Goal: Complete application form

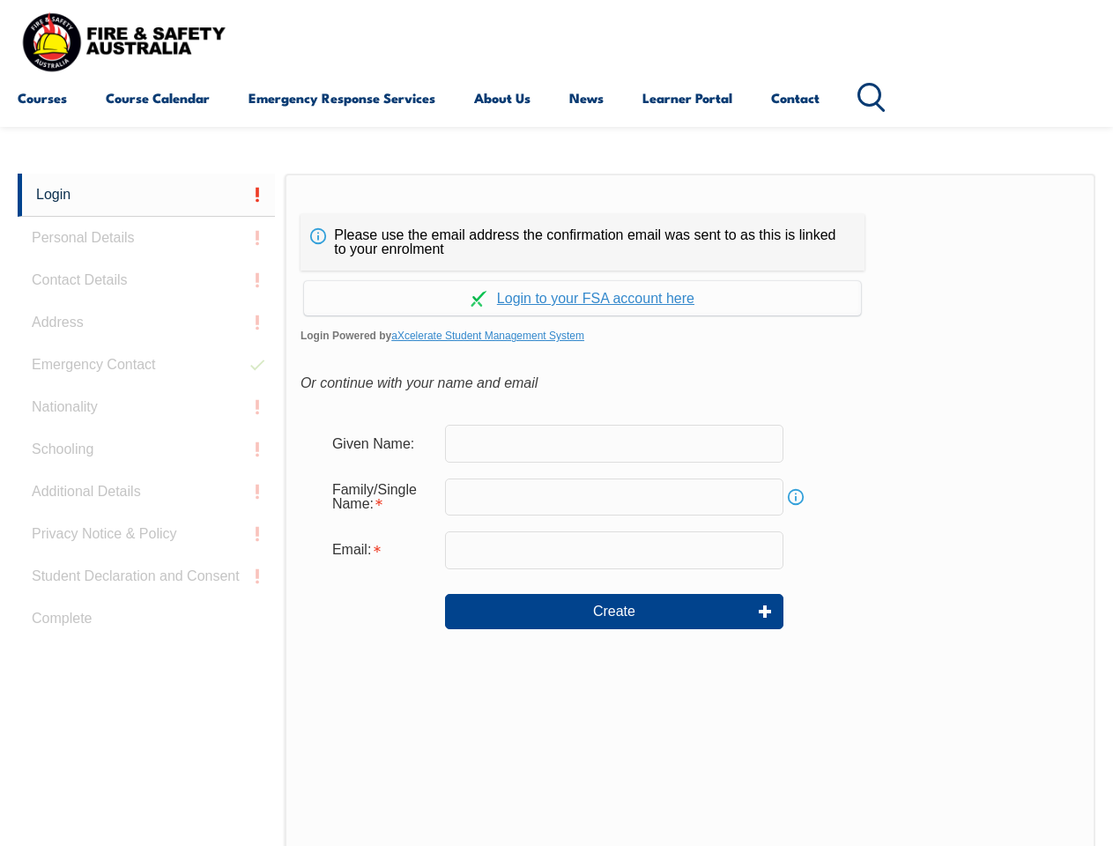
scroll to position [417, 0]
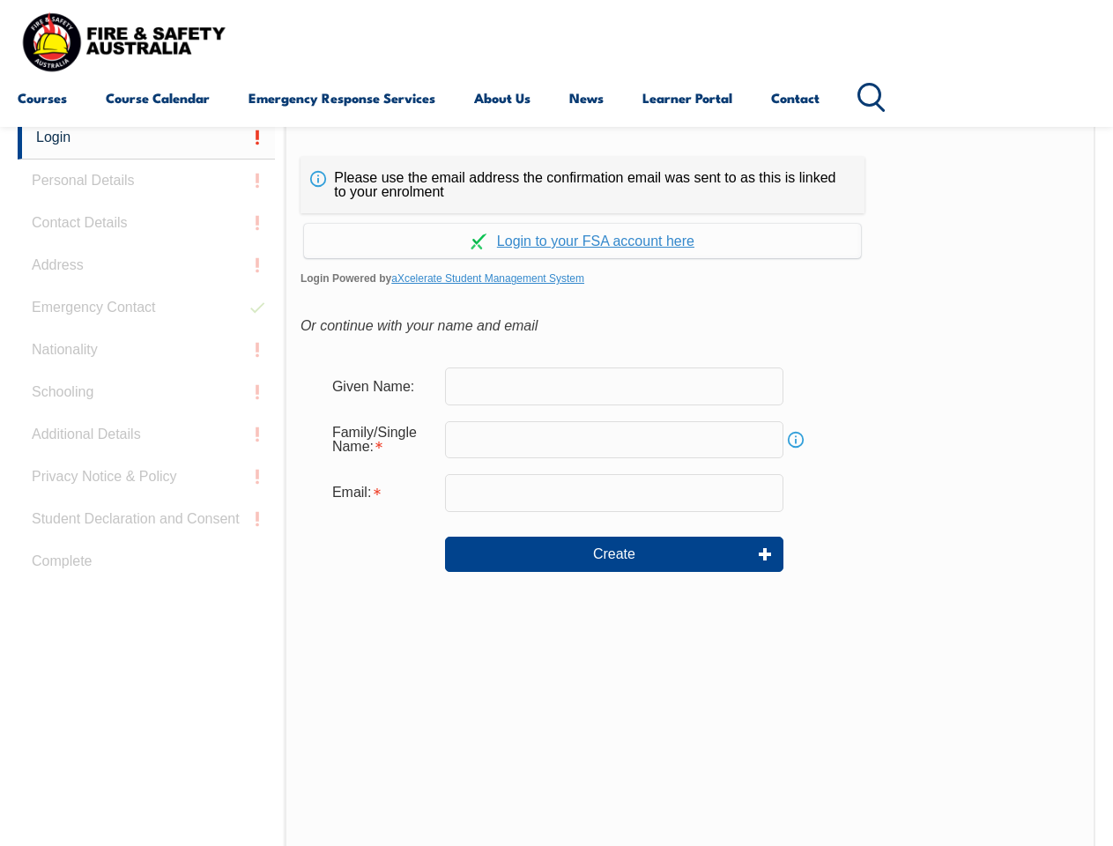
click at [556, 214] on div "Continue with Google Continue with Apple Continue with Facebook Continue with a…" at bounding box center [582, 235] width 564 height 45
click at [556, 481] on input "email" at bounding box center [614, 492] width 338 height 37
click at [146, 137] on link "Login" at bounding box center [146, 137] width 257 height 43
click at [146, 181] on div "Login Personal Details Contact Details Address Emergency Contact Nationality Sc…" at bounding box center [151, 556] width 267 height 880
click at [146, 223] on div "Login Personal Details Contact Details Address Emergency Contact Nationality Sc…" at bounding box center [151, 556] width 267 height 880
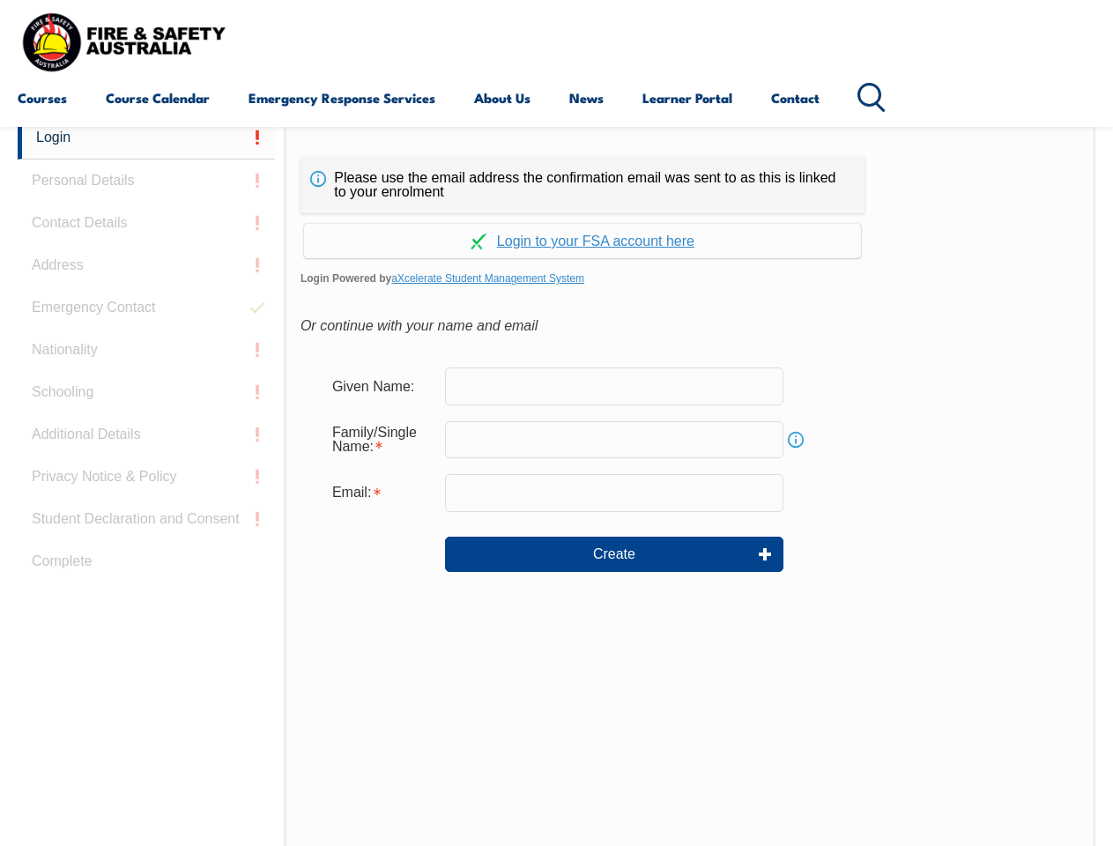
click at [146, 265] on div "Login Personal Details Contact Details Address Emergency Contact Nationality Sc…" at bounding box center [151, 556] width 267 height 880
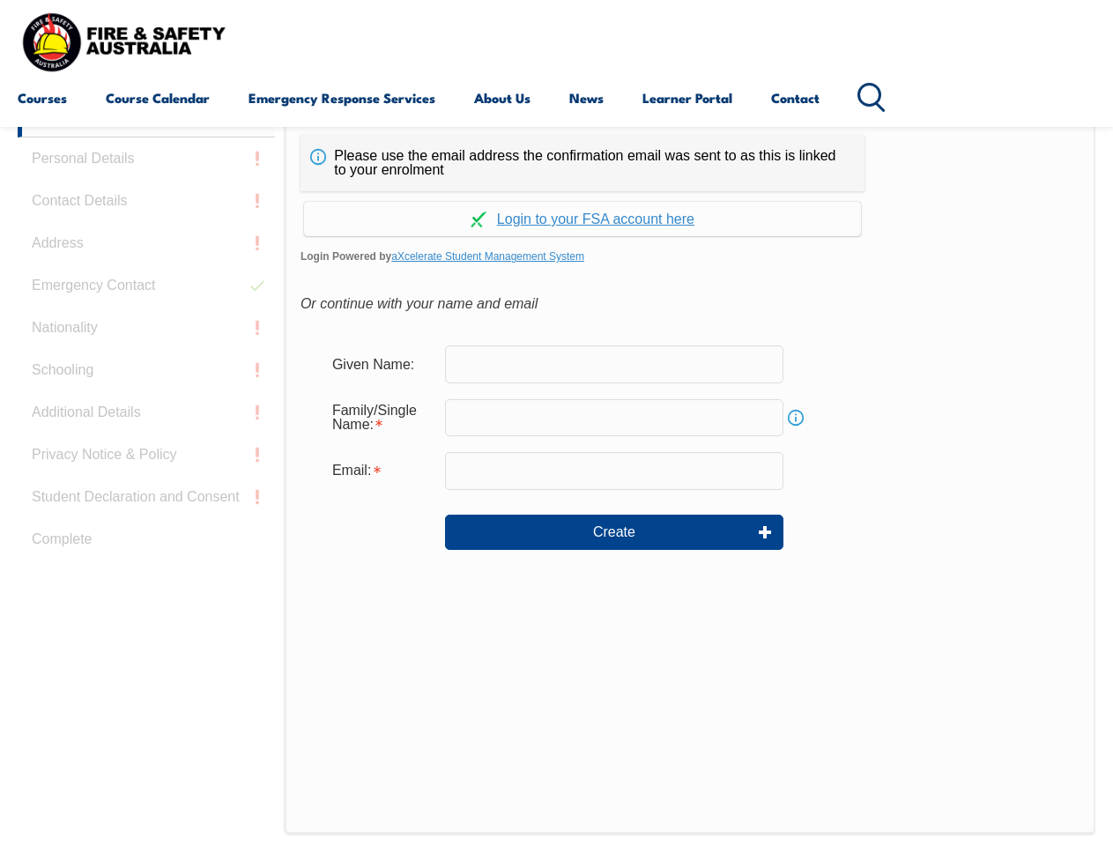
click at [146, 308] on div "Login Personal Details Contact Details Address Emergency Contact Nationality Sc…" at bounding box center [151, 534] width 267 height 880
click at [146, 350] on div "Login Personal Details Contact Details Address Emergency Contact Nationality Sc…" at bounding box center [151, 534] width 267 height 880
click at [146, 392] on div "Login Personal Details Contact Details Address Emergency Contact Nationality Sc…" at bounding box center [151, 534] width 267 height 880
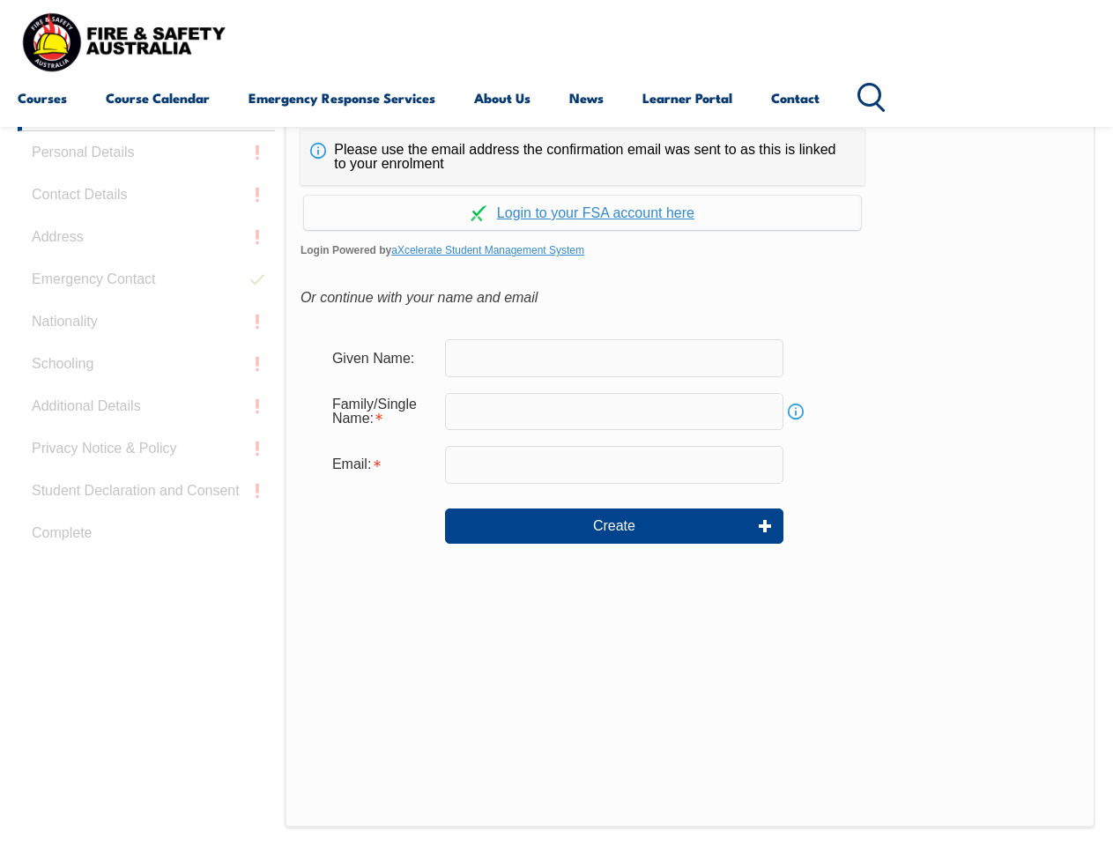
click at [146, 434] on div "Login Personal Details Contact Details Address Emergency Contact Nationality Sc…" at bounding box center [151, 528] width 267 height 880
